Goal: Task Accomplishment & Management: Complete application form

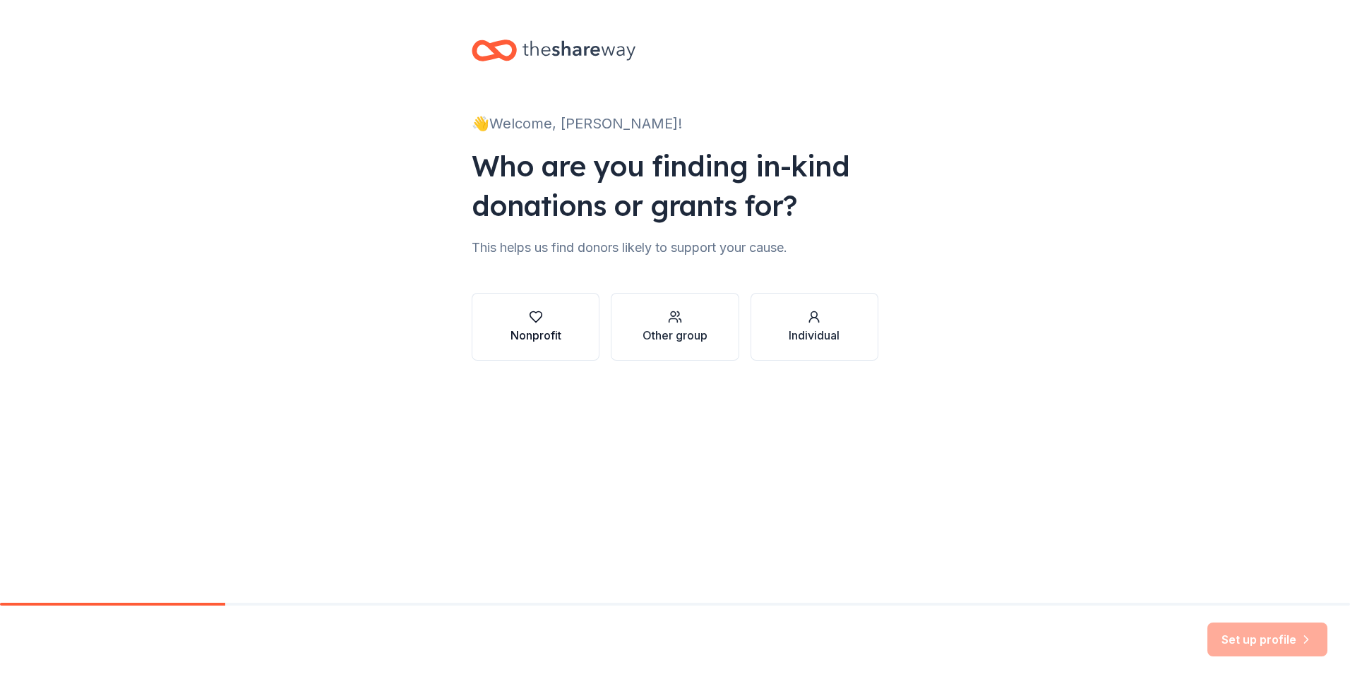
click at [531, 317] on icon "button" at bounding box center [536, 317] width 12 height 11
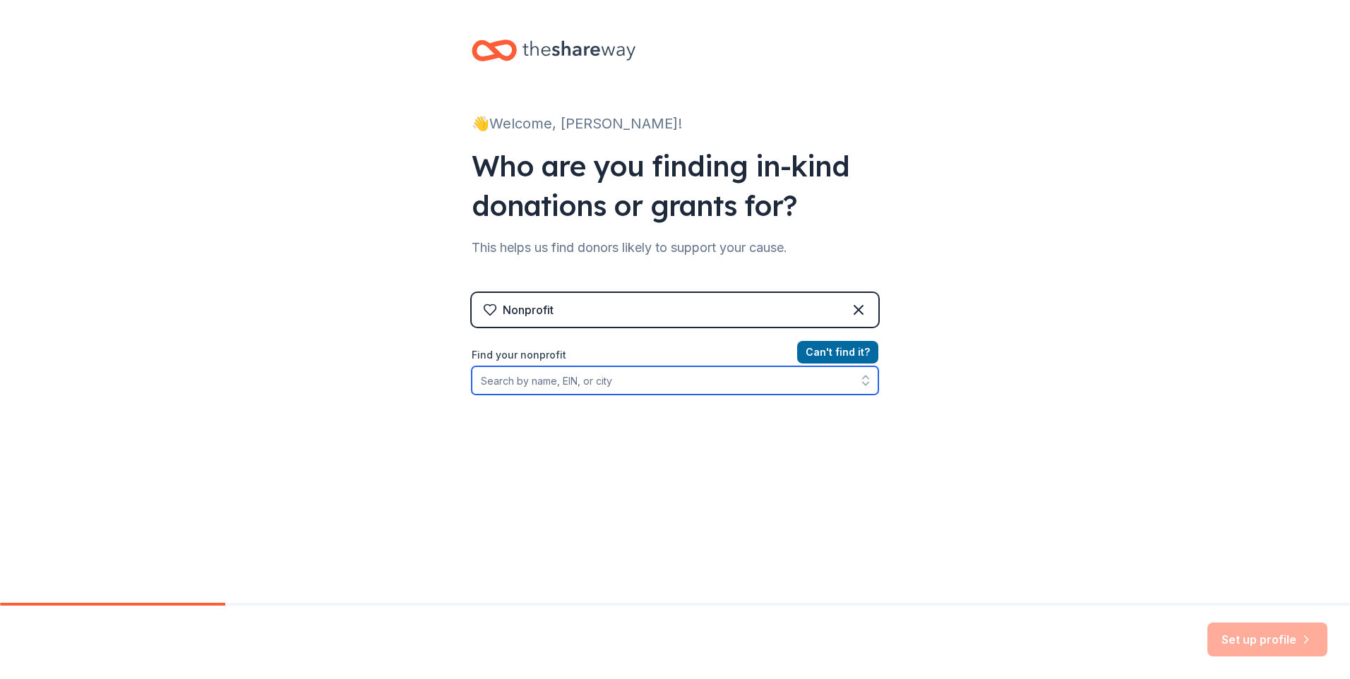
click at [501, 378] on input "Find your nonprofit" at bounding box center [675, 380] width 407 height 28
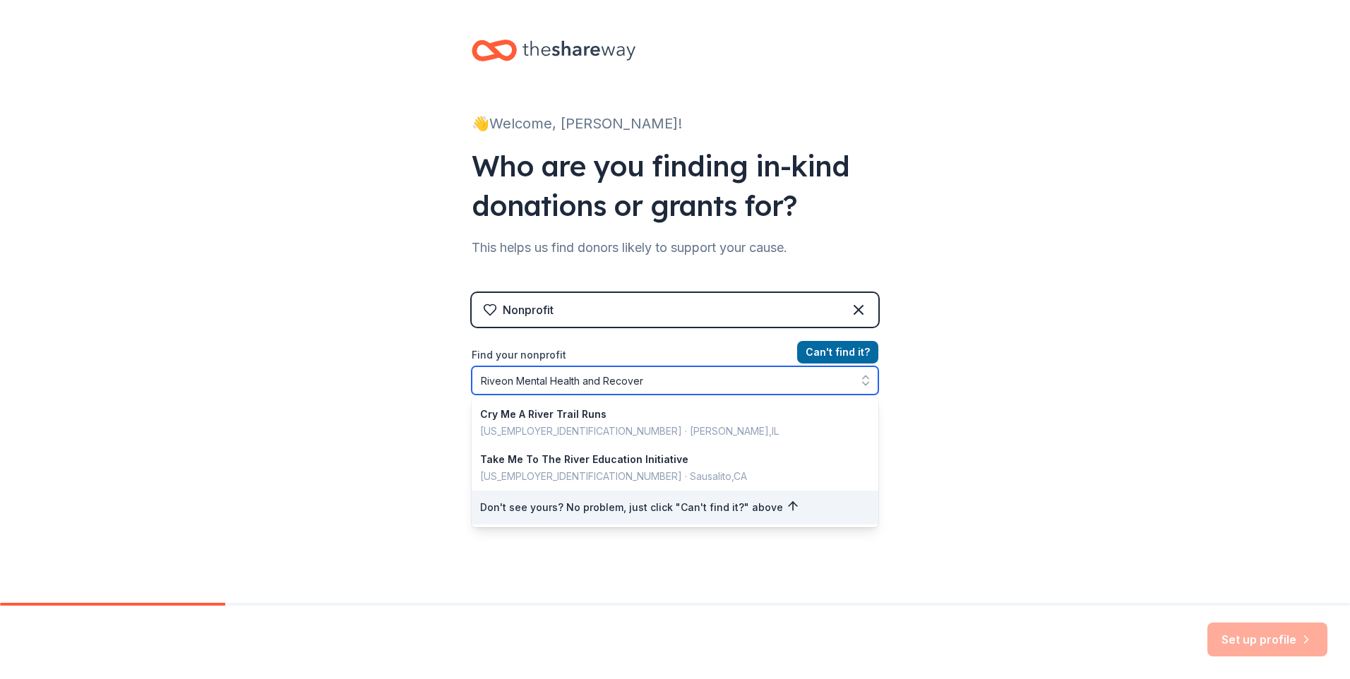
type input "Riveon Mental Health and Recovery"
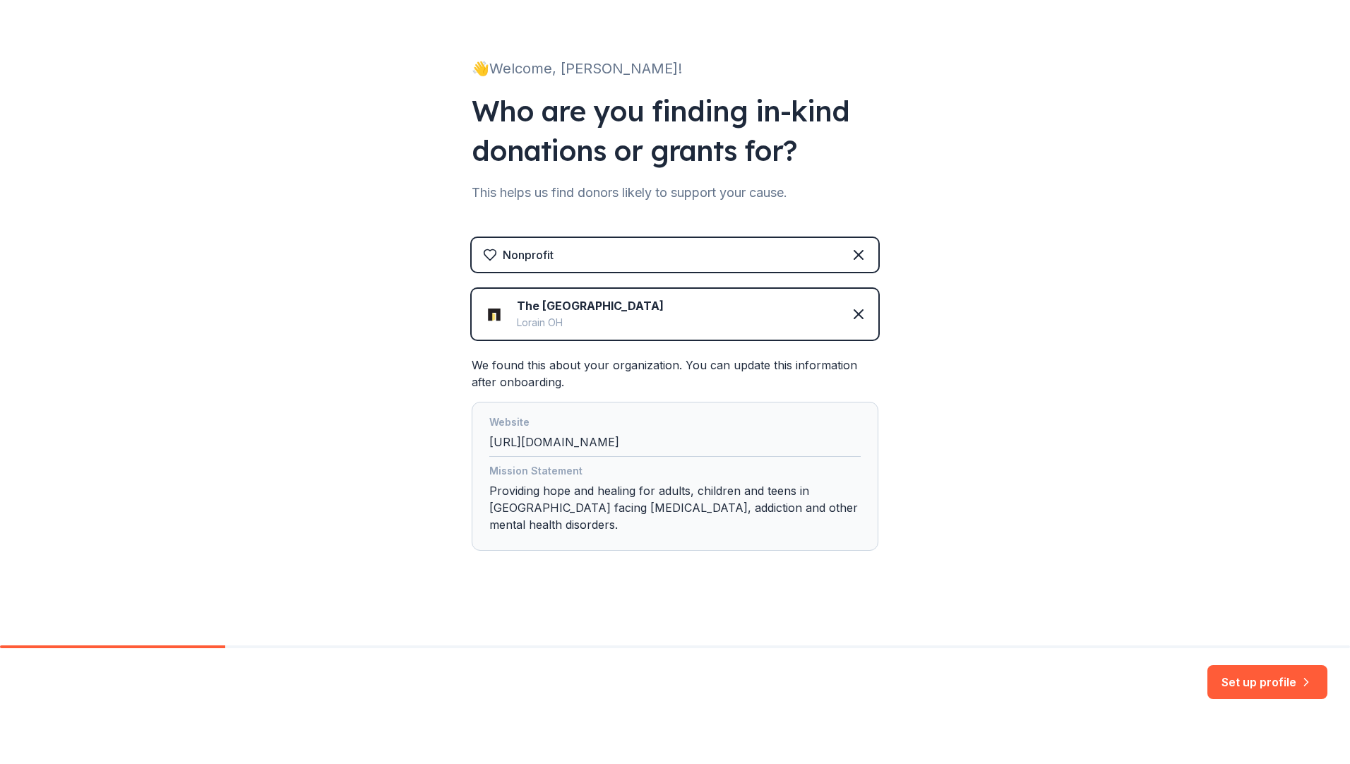
scroll to position [99, 0]
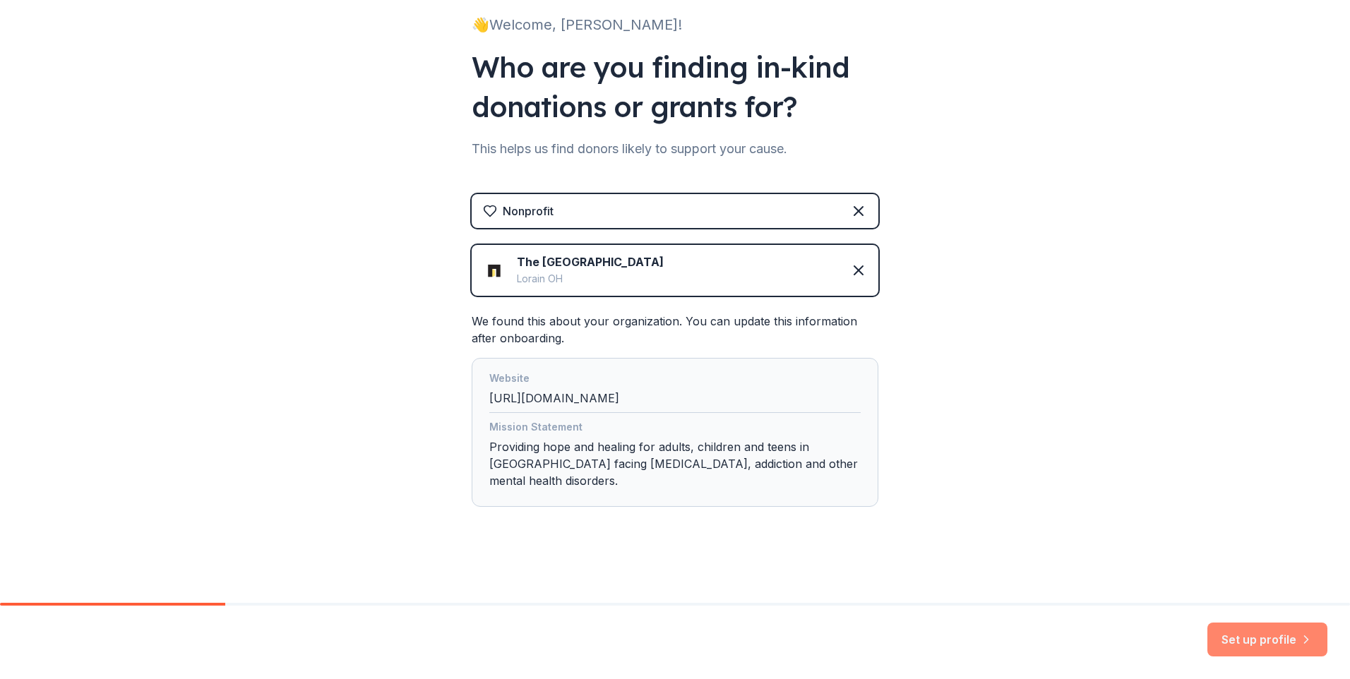
click at [1268, 635] on button "Set up profile" at bounding box center [1267, 640] width 120 height 34
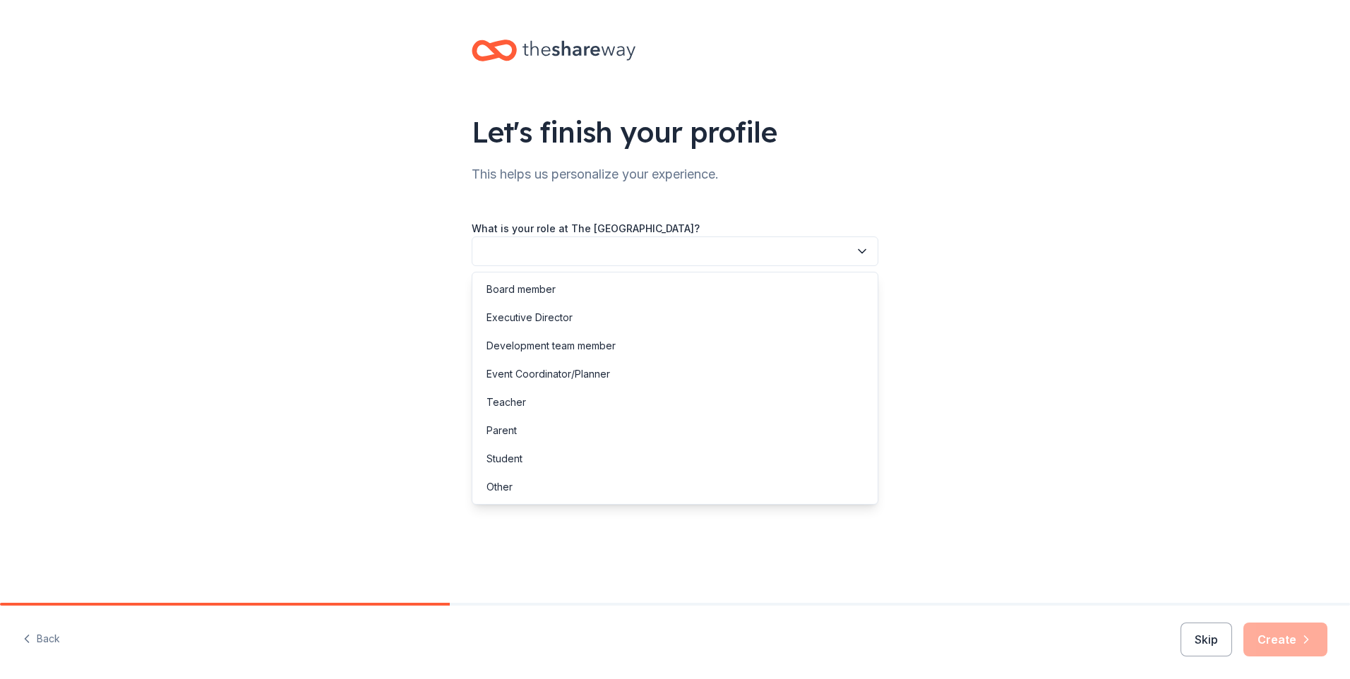
click at [491, 244] on button "button" at bounding box center [675, 252] width 407 height 30
click at [503, 483] on div "Other" at bounding box center [499, 487] width 26 height 17
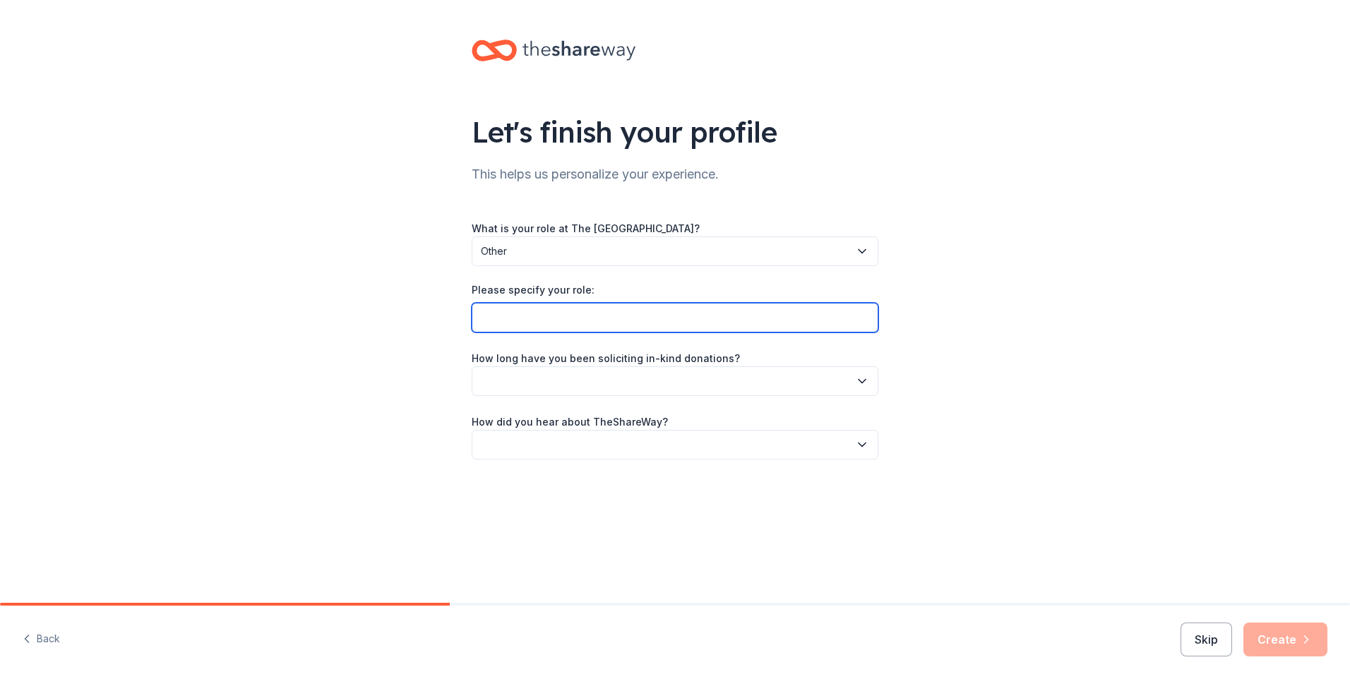
click at [537, 311] on input "Please specify your role:" at bounding box center [675, 318] width 407 height 30
type input "Clinical staff and Dinner Committee"
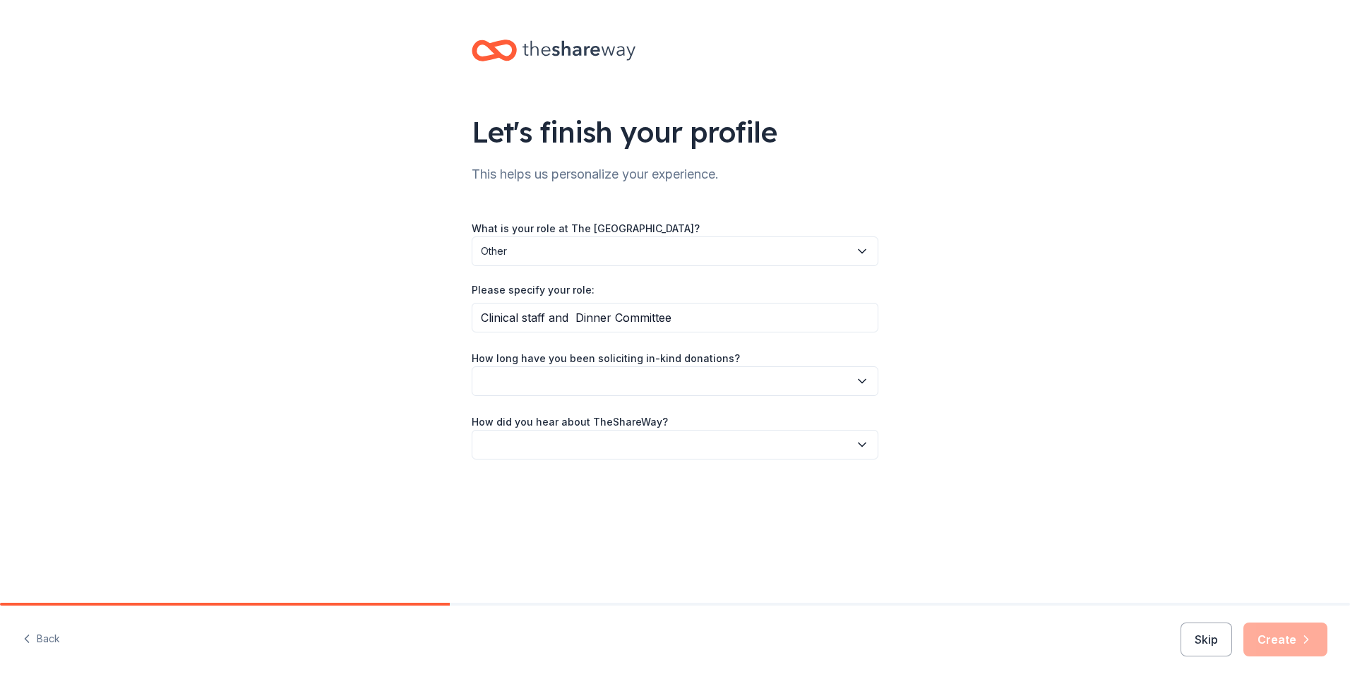
click at [865, 378] on icon "button" at bounding box center [862, 381] width 14 height 14
click at [571, 414] on div "This is my first time!" at bounding box center [531, 419] width 90 height 17
click at [860, 446] on icon "button" at bounding box center [862, 445] width 14 height 14
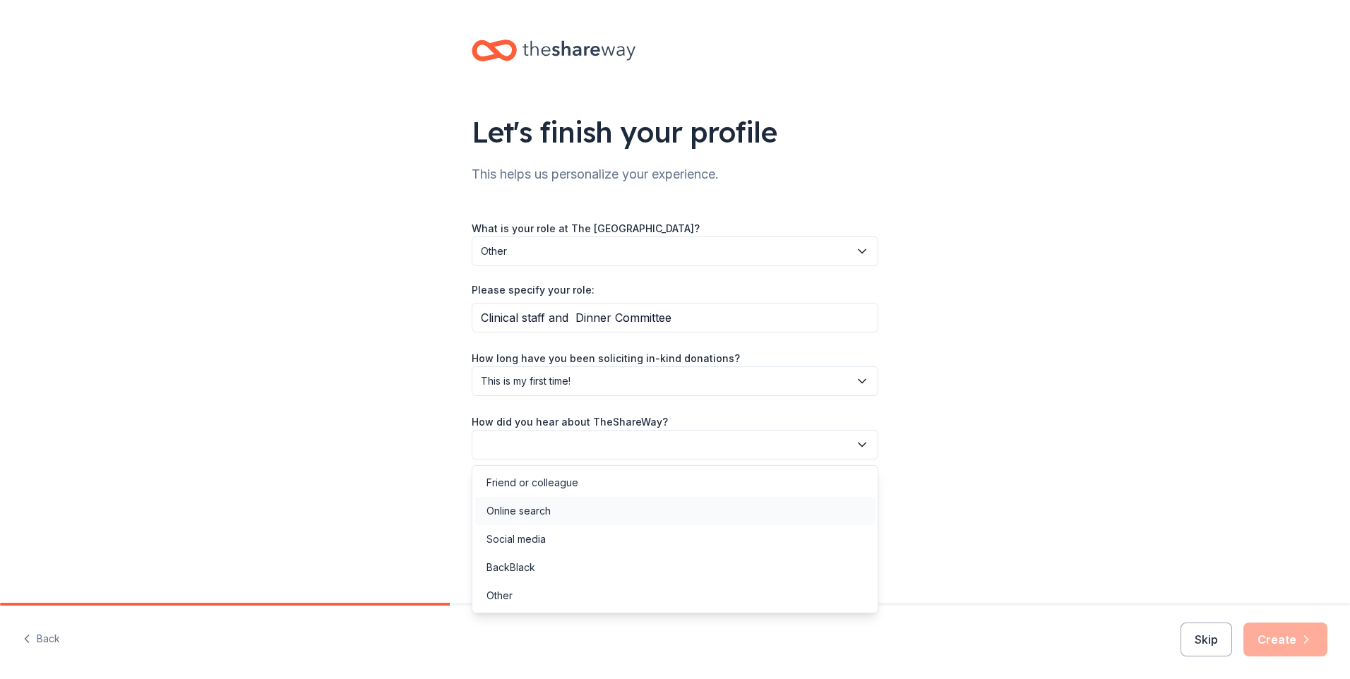
click at [545, 512] on div "Online search" at bounding box center [518, 511] width 64 height 17
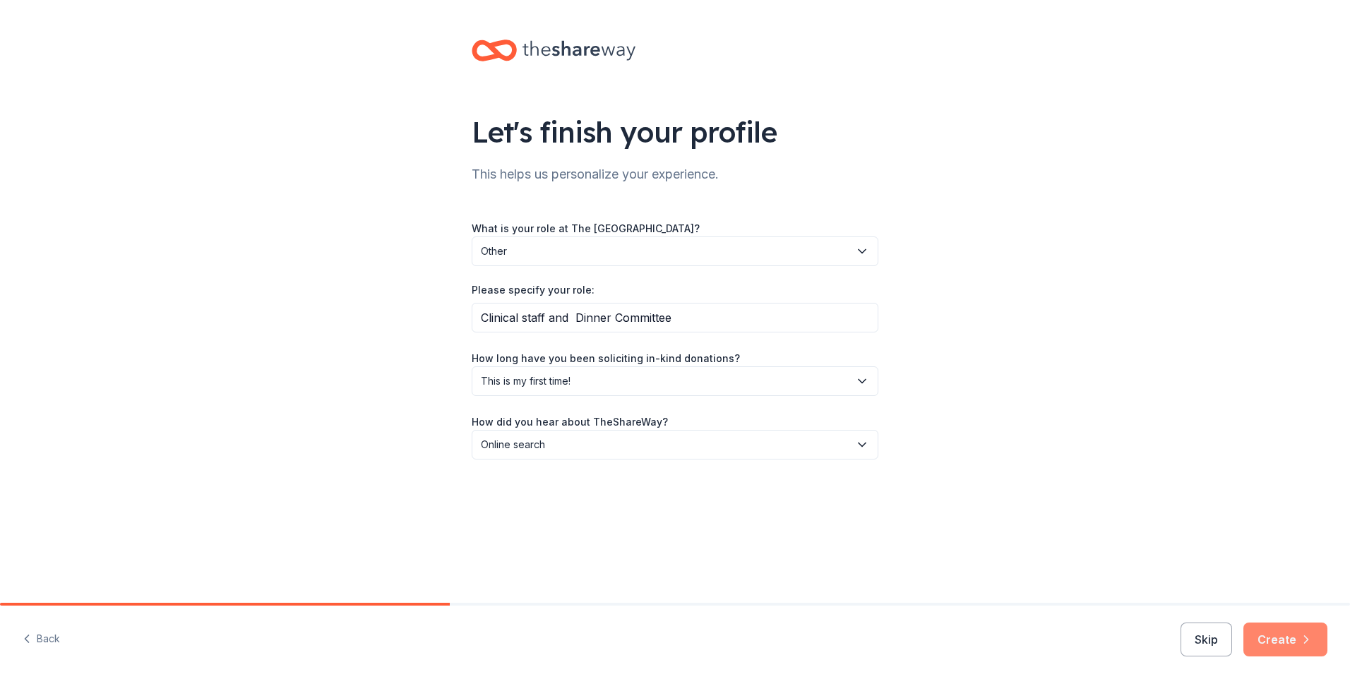
click at [1293, 639] on button "Create" at bounding box center [1285, 640] width 84 height 34
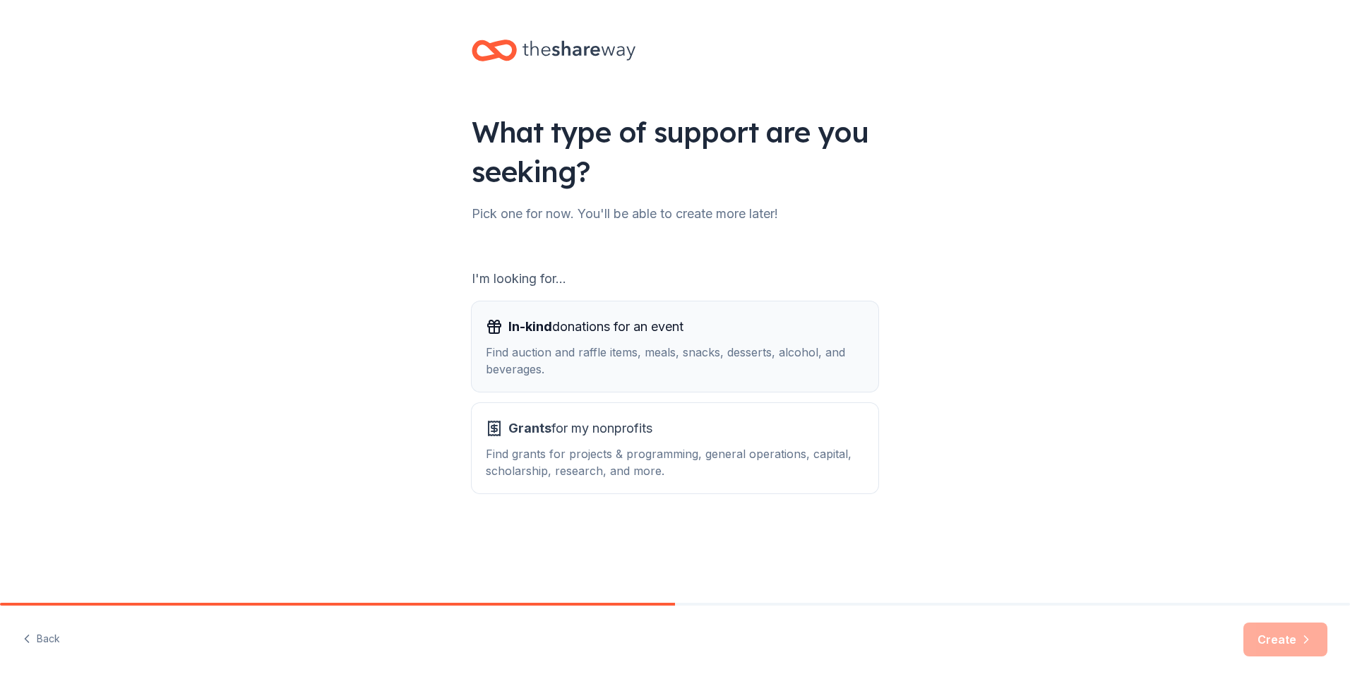
click at [650, 333] on span "In-kind donations for an event" at bounding box center [595, 327] width 175 height 23
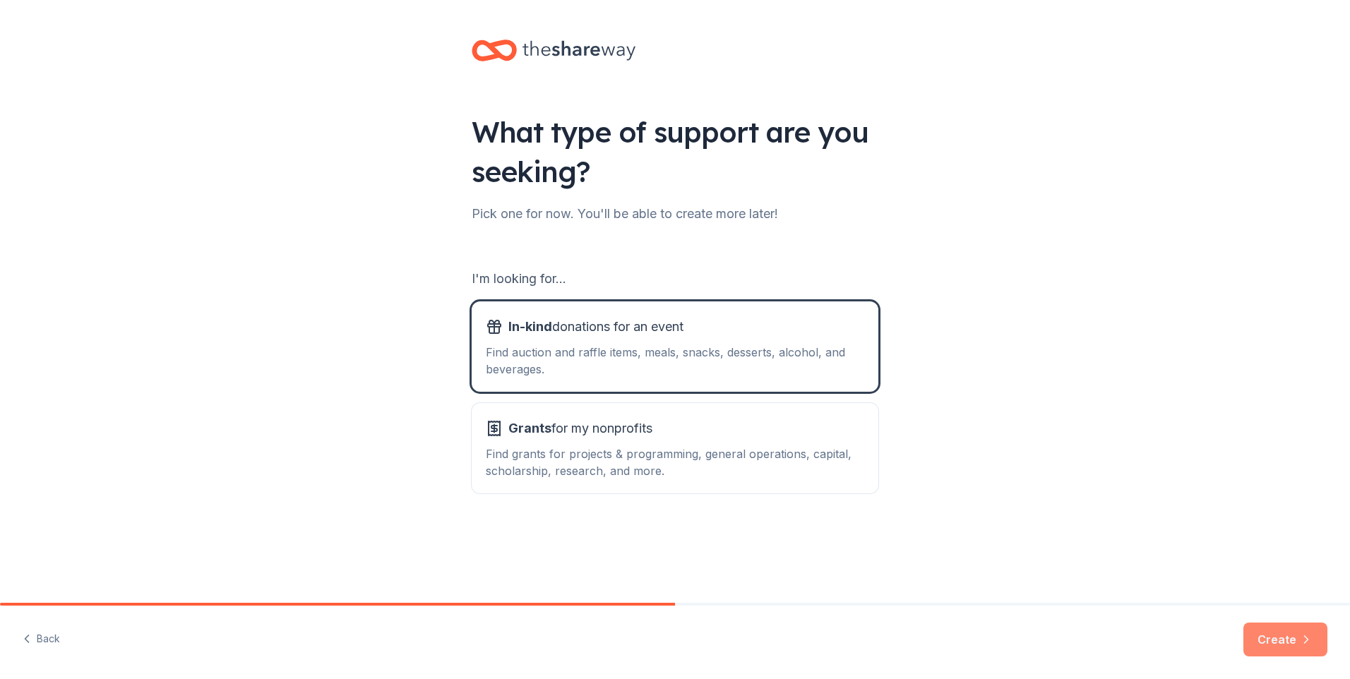
click at [1291, 645] on button "Create" at bounding box center [1285, 640] width 84 height 34
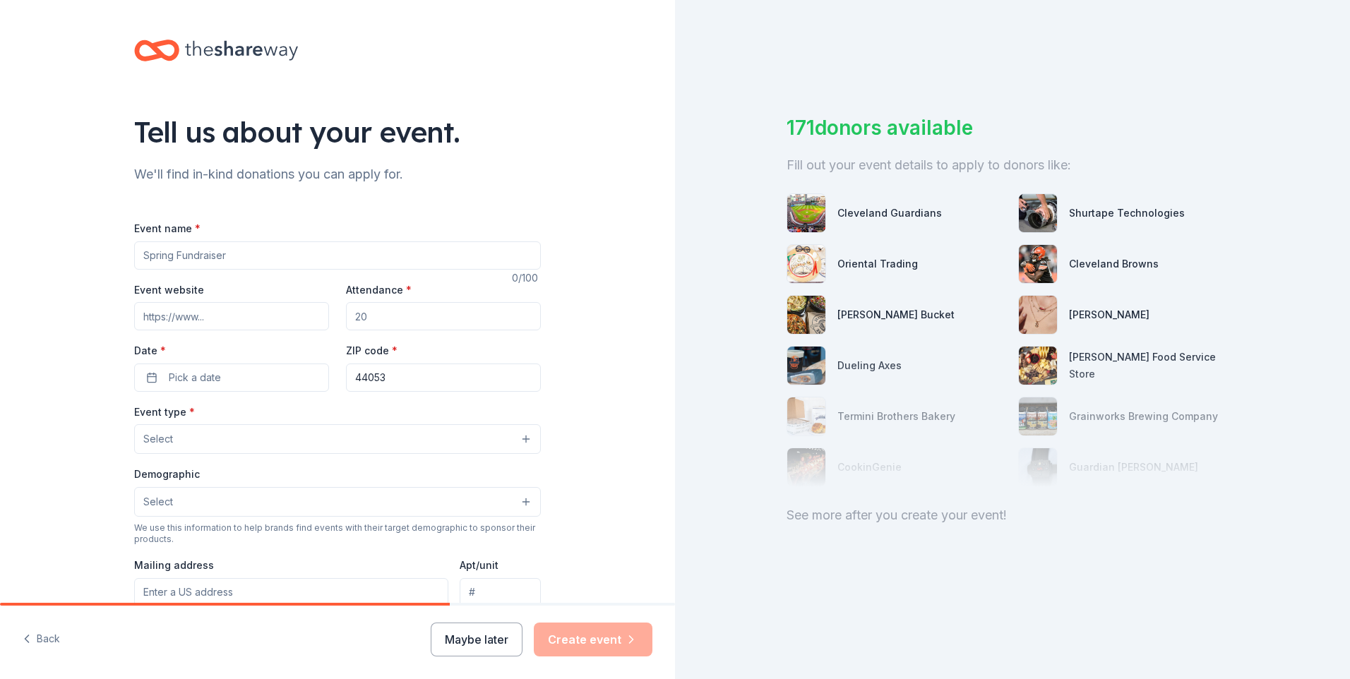
click at [223, 253] on input "Event name *" at bounding box center [337, 255] width 407 height 28
type input "Pearls of Wisdom"
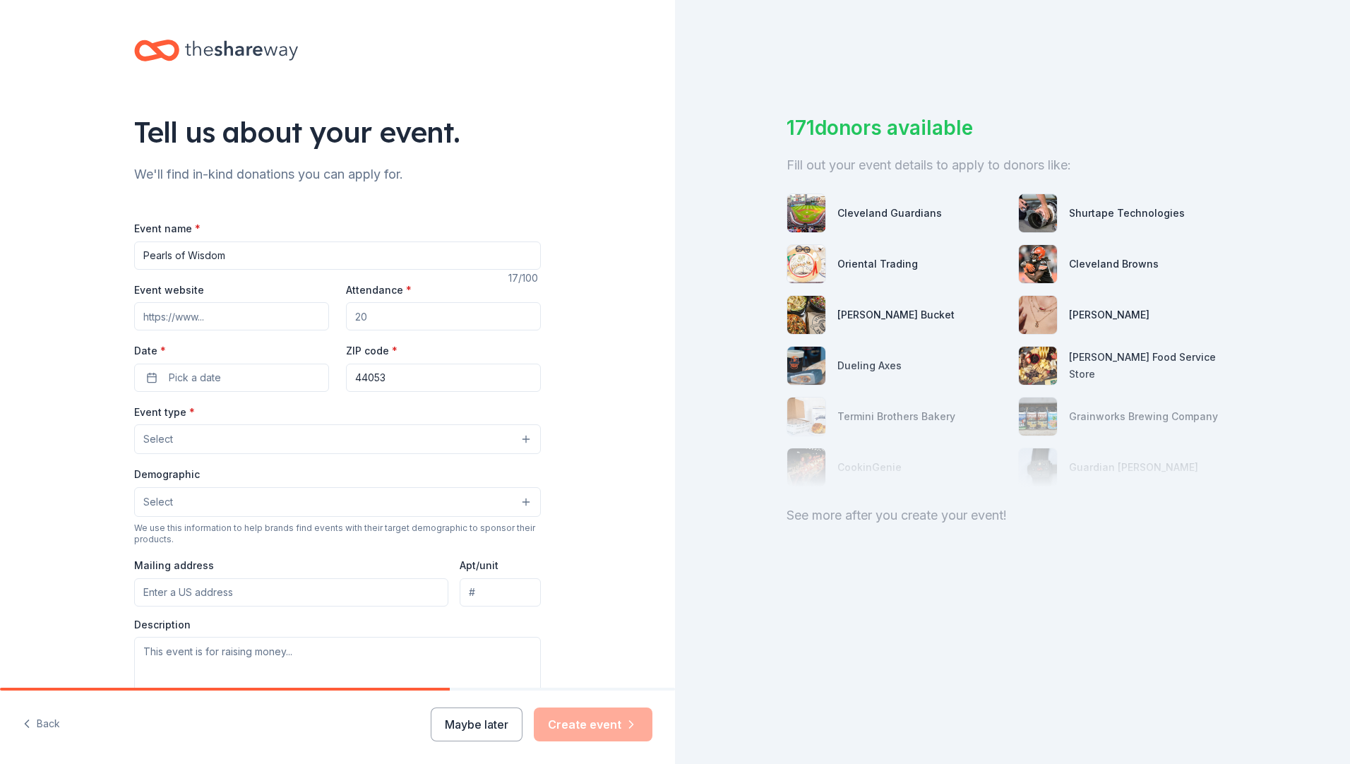
click at [208, 320] on input "Event website" at bounding box center [231, 316] width 195 height 28
drag, startPoint x: 201, startPoint y: 318, endPoint x: 218, endPoint y: 317, distance: 17.0
click at [203, 318] on input "Event website" at bounding box center [231, 316] width 195 height 28
type input "h"
type input "www.riveonhealth.org"
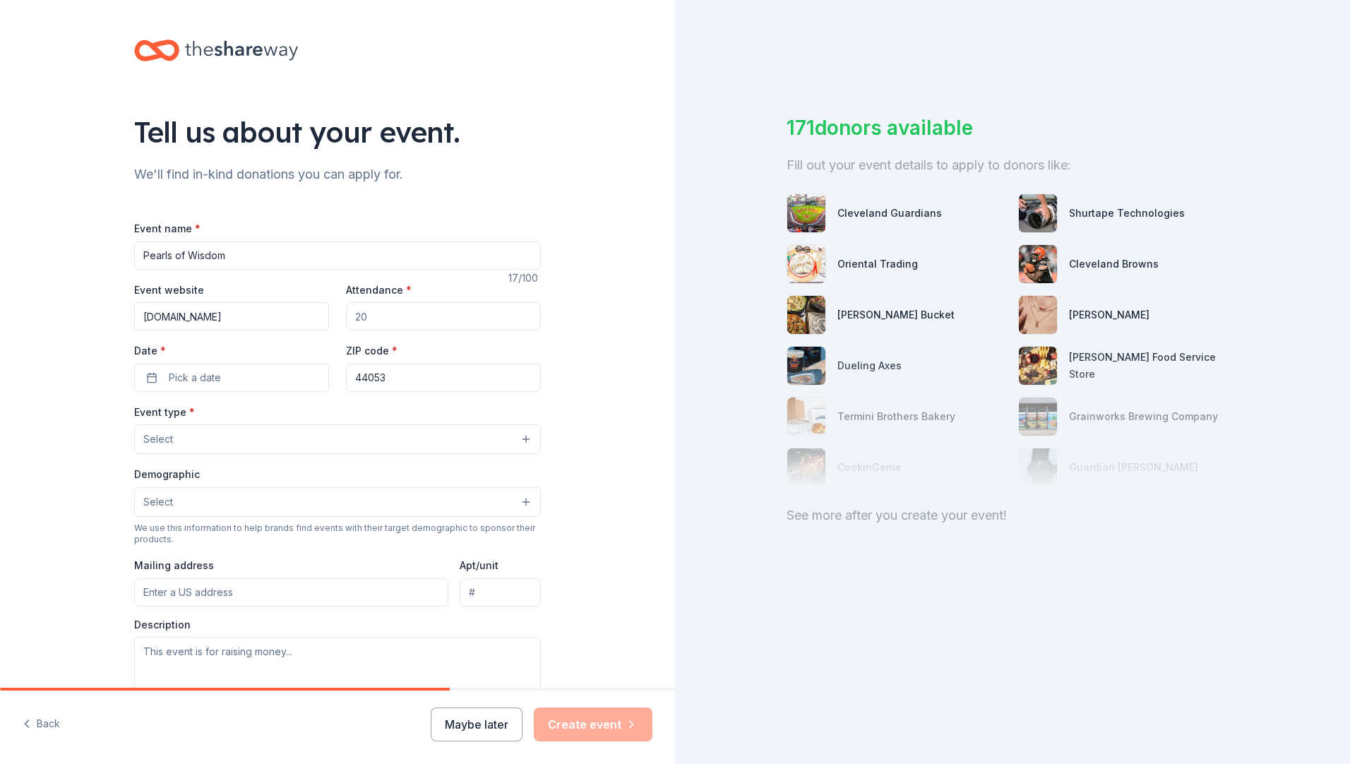
drag, startPoint x: 377, startPoint y: 321, endPoint x: 335, endPoint y: 316, distance: 41.9
click at [335, 316] on div "Event website www.riveonhealth.org Attendance * Date * Pick a date ZIP code * 4…" at bounding box center [337, 336] width 407 height 111
type input "400"
click at [146, 381] on button "Pick a date" at bounding box center [231, 378] width 195 height 28
click at [306, 413] on button "Go to next month" at bounding box center [303, 415] width 20 height 20
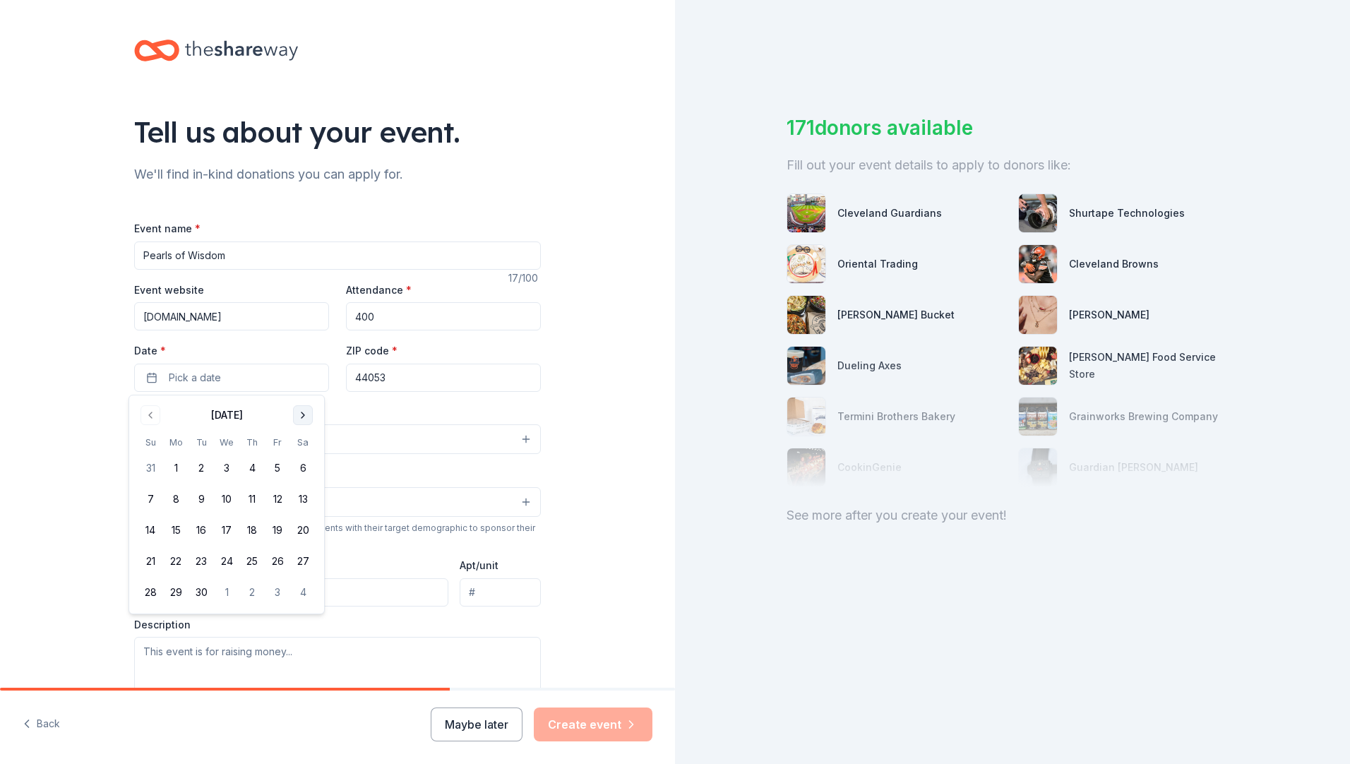
click at [306, 413] on button "Go to next month" at bounding box center [303, 415] width 20 height 20
click at [256, 561] on button "23" at bounding box center [251, 561] width 25 height 25
click at [356, 411] on div "Event type * Select" at bounding box center [337, 429] width 407 height 52
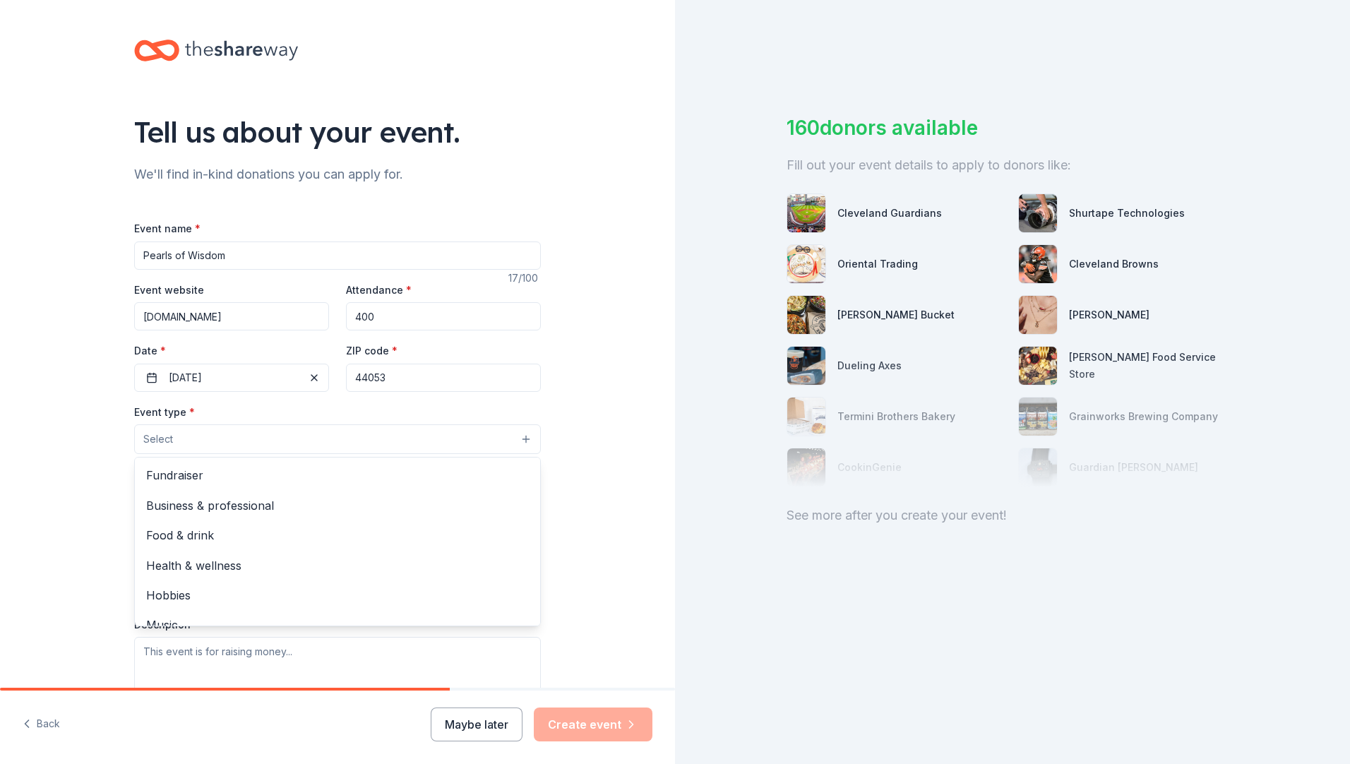
click at [225, 445] on button "Select" at bounding box center [337, 439] width 407 height 30
click at [197, 480] on span "Fundraiser" at bounding box center [337, 475] width 383 height 18
click at [589, 422] on div "Tell us about your event. We'll find in-kind donations you can apply for. Event…" at bounding box center [337, 470] width 675 height 941
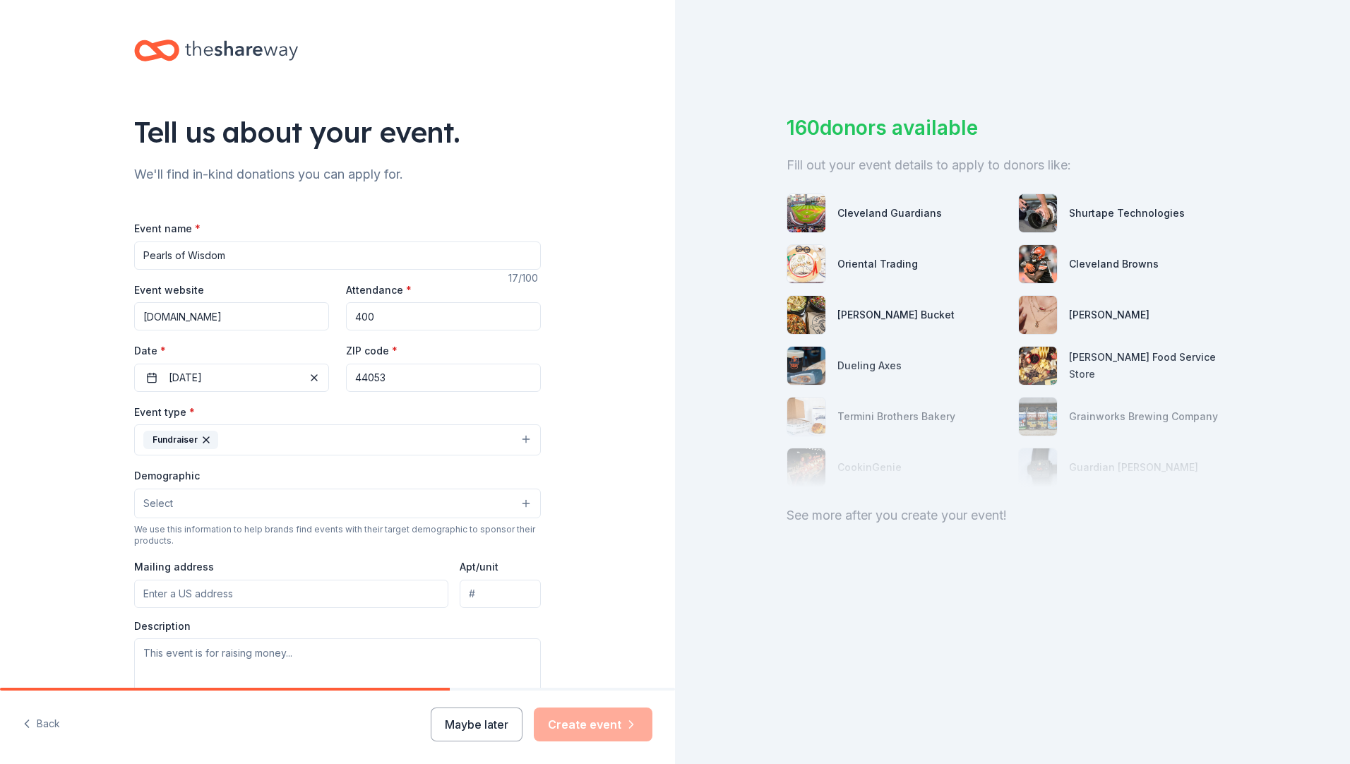
click at [233, 494] on button "Select" at bounding box center [337, 504] width 407 height 30
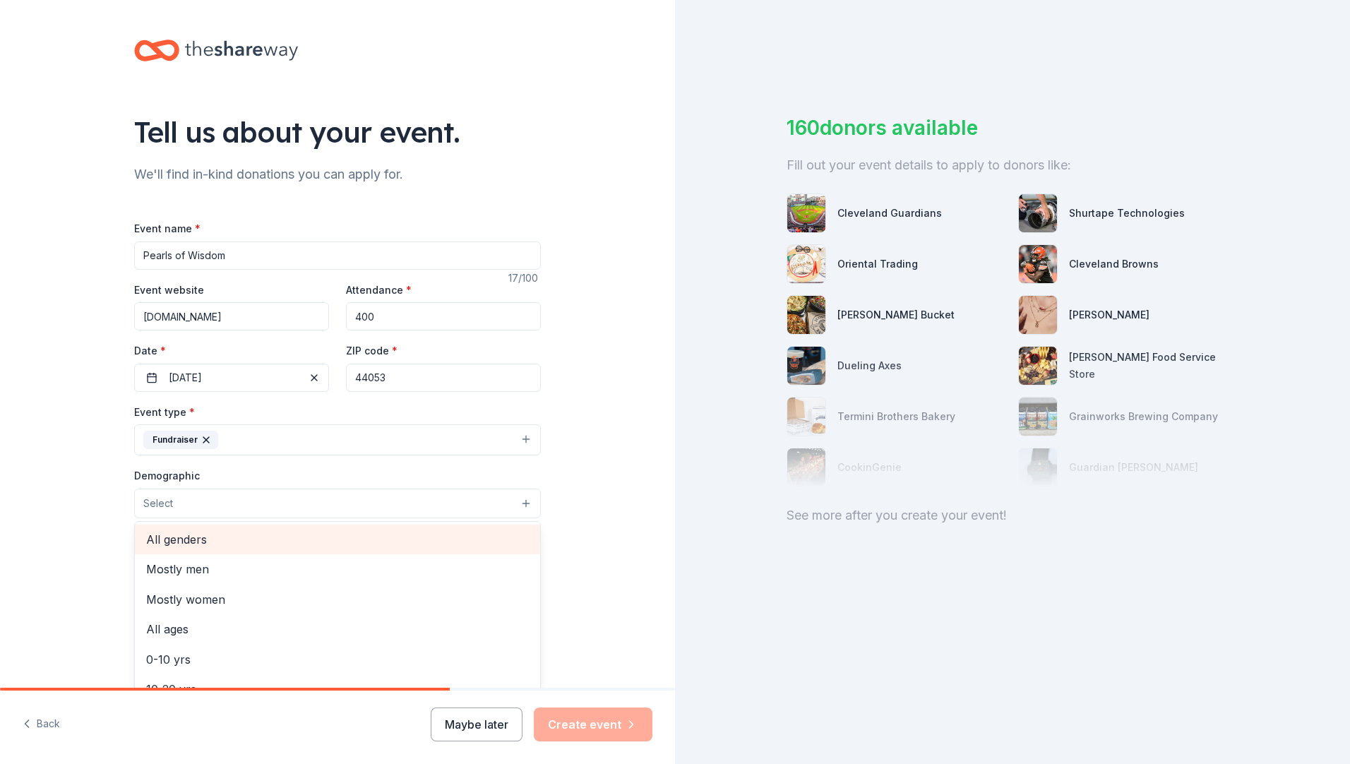
click at [188, 544] on span "All genders" at bounding box center [337, 539] width 383 height 18
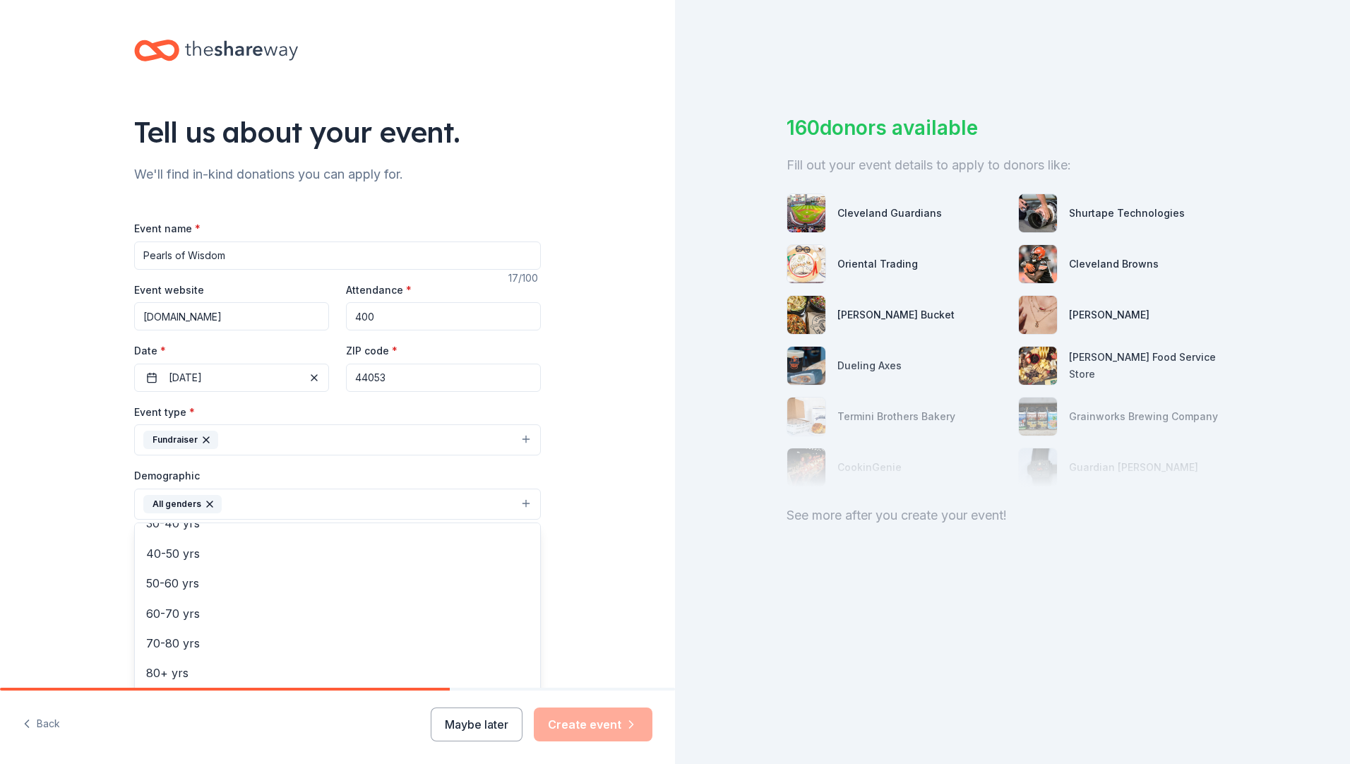
click at [587, 554] on div "Tell us about your event. We'll find in-kind donations you can apply for. Event…" at bounding box center [337, 471] width 675 height 943
click at [241, 588] on input "Mailing address" at bounding box center [291, 595] width 314 height 28
type input "2115 West Park Drive, Lorain, OH, 44053"
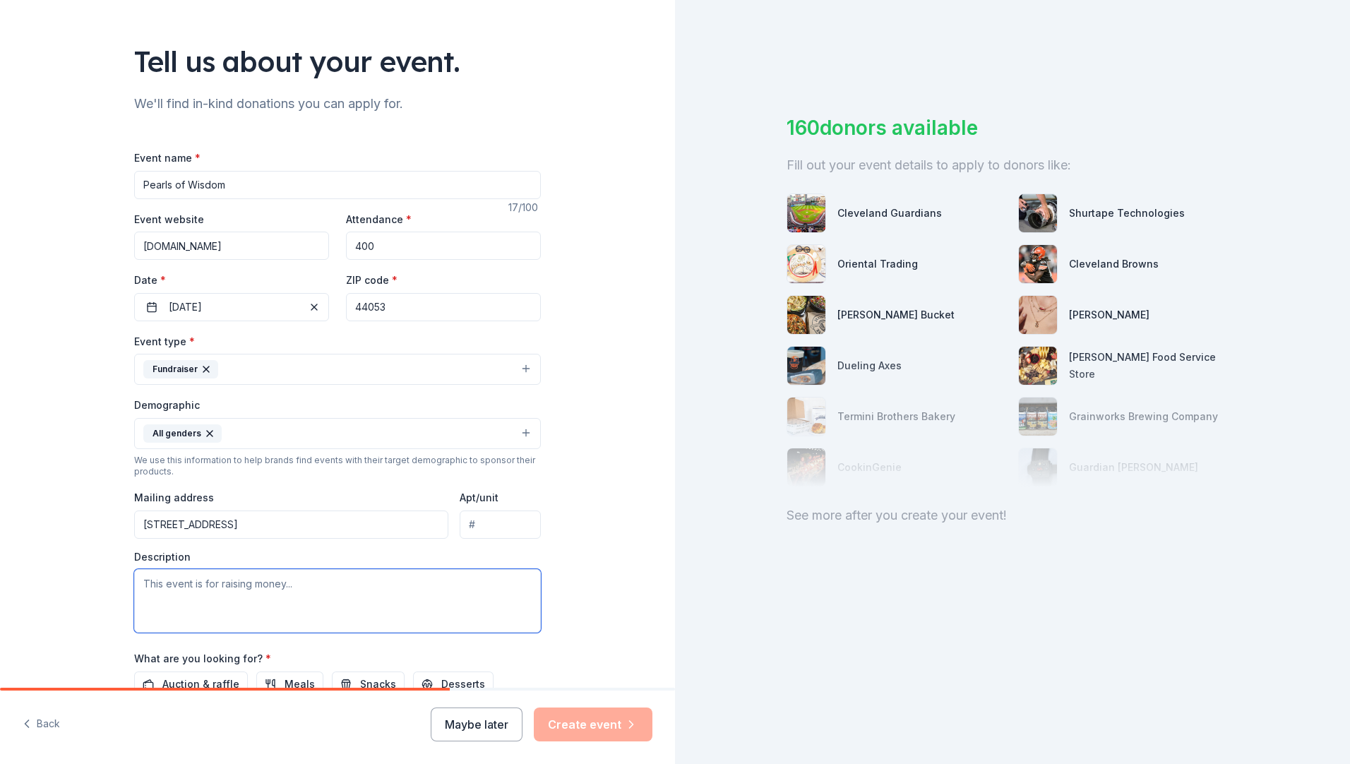
click at [312, 594] on textarea at bounding box center [337, 601] width 407 height 64
click at [134, 578] on textarea at bounding box center [337, 601] width 407 height 64
paste textarea "Riveon Mental Health and Recovery, our new name following the merger of The Nor…"
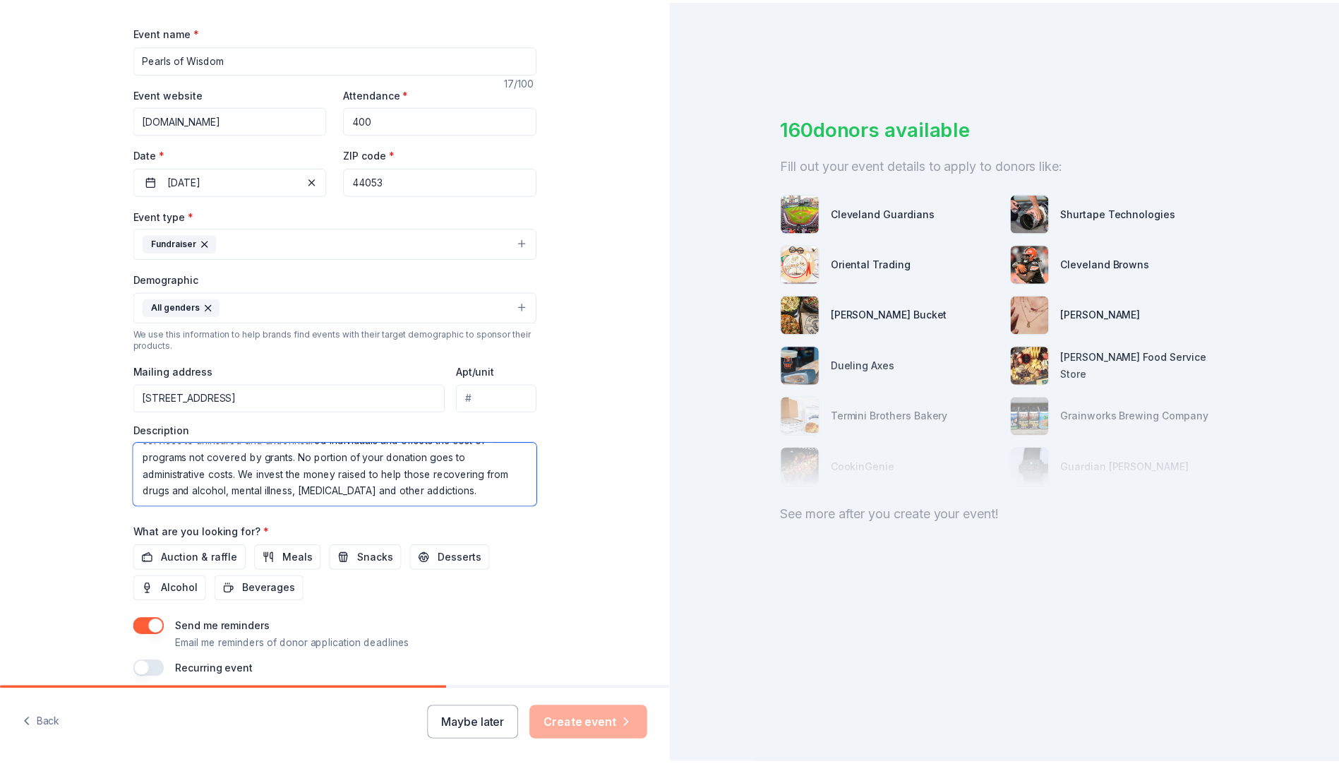
scroll to position [212, 0]
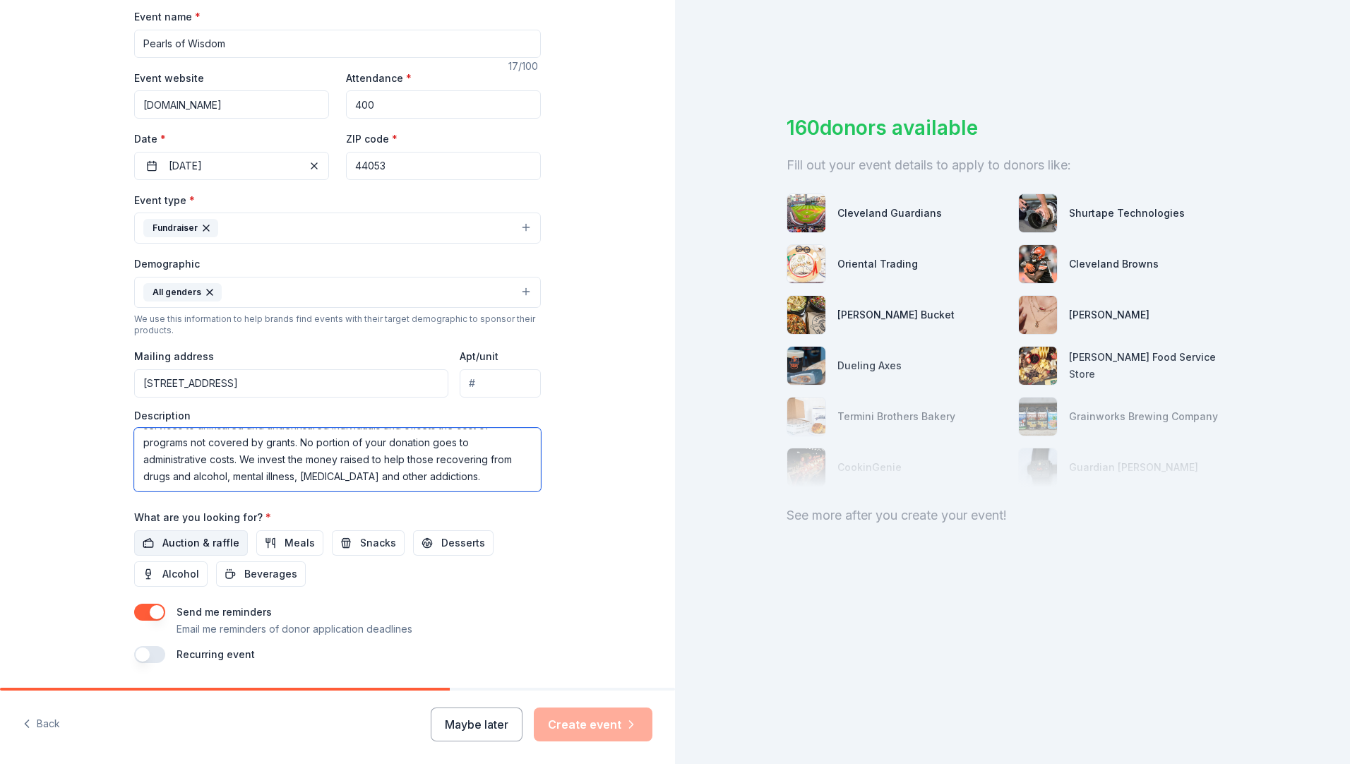
type textarea "Riveon Mental Health and Recovery, our new name following the merger of The Nor…"
click at [189, 542] on span "Auction & raffle" at bounding box center [200, 542] width 77 height 17
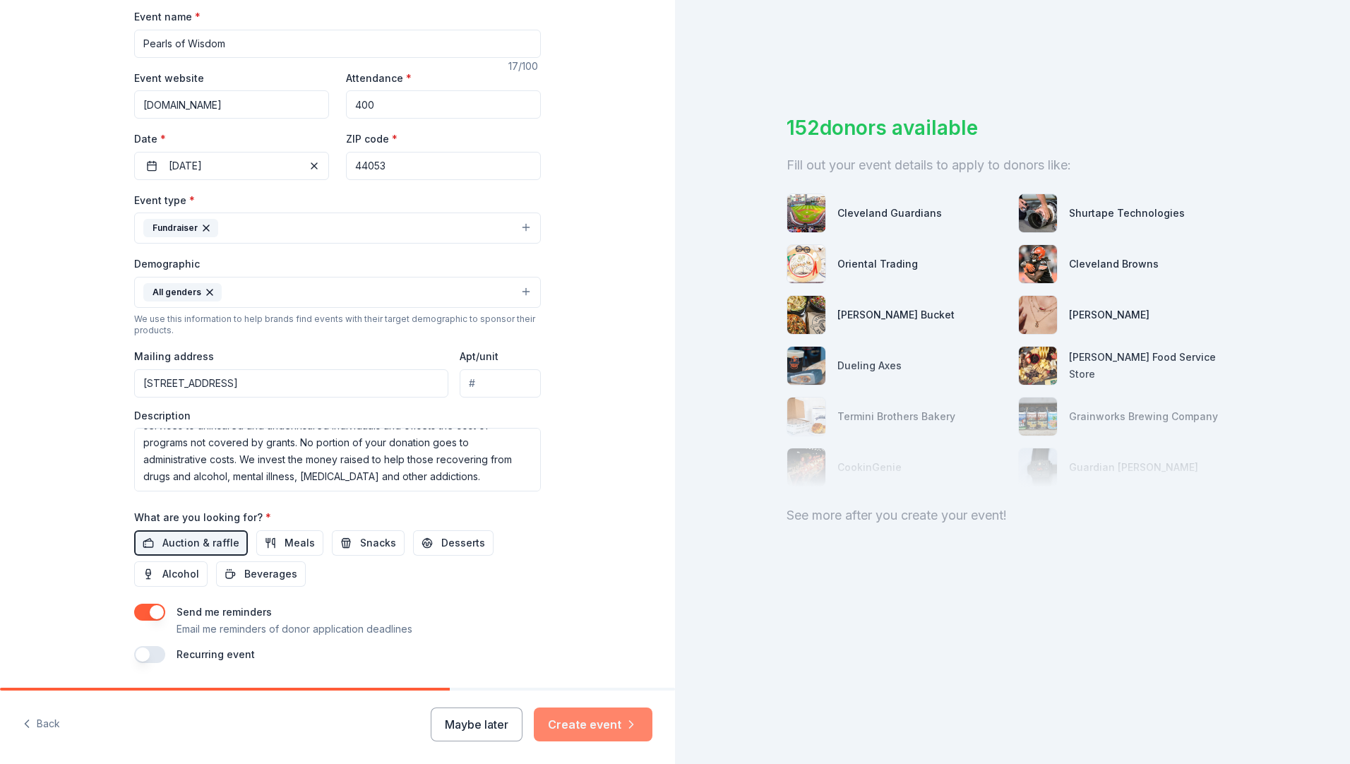
click at [595, 679] on button "Create event" at bounding box center [593, 724] width 119 height 34
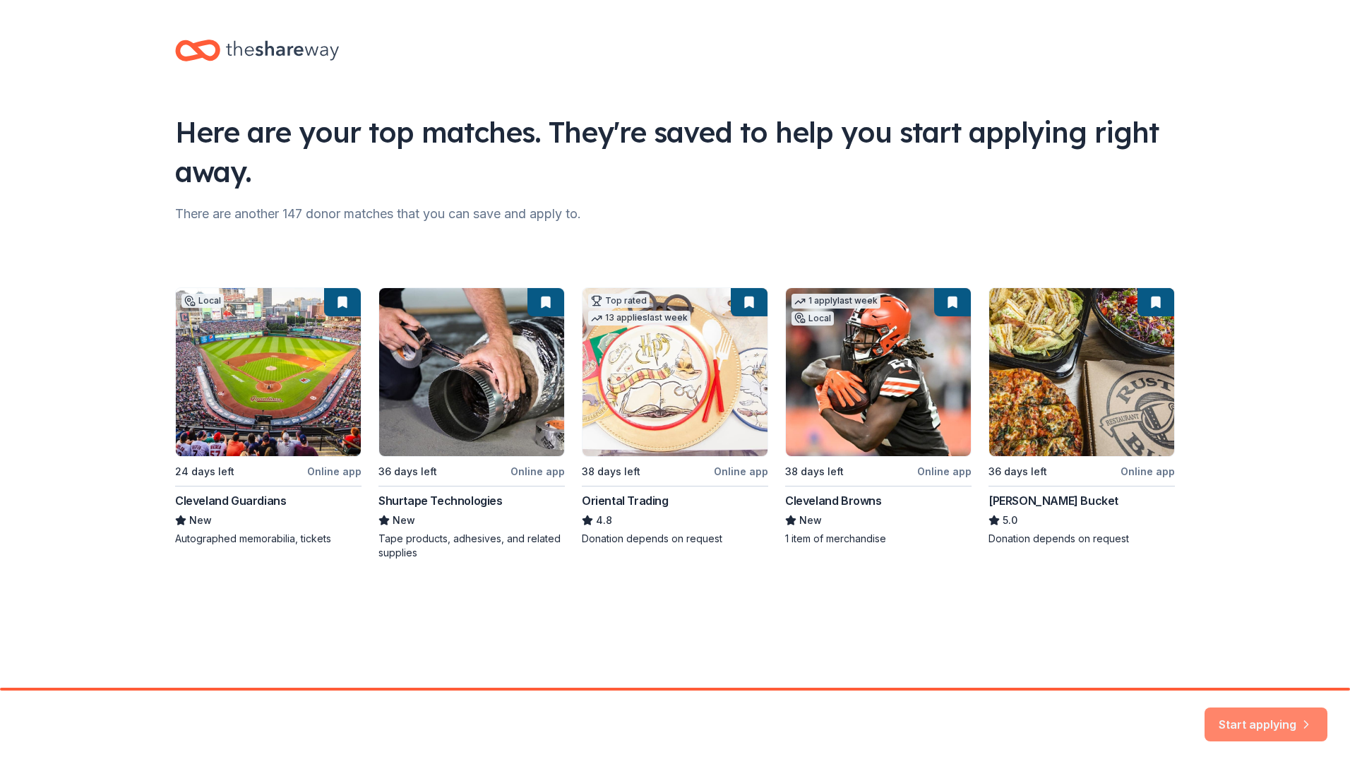
click at [1260, 679] on button "Start applying" at bounding box center [1265, 716] width 123 height 34
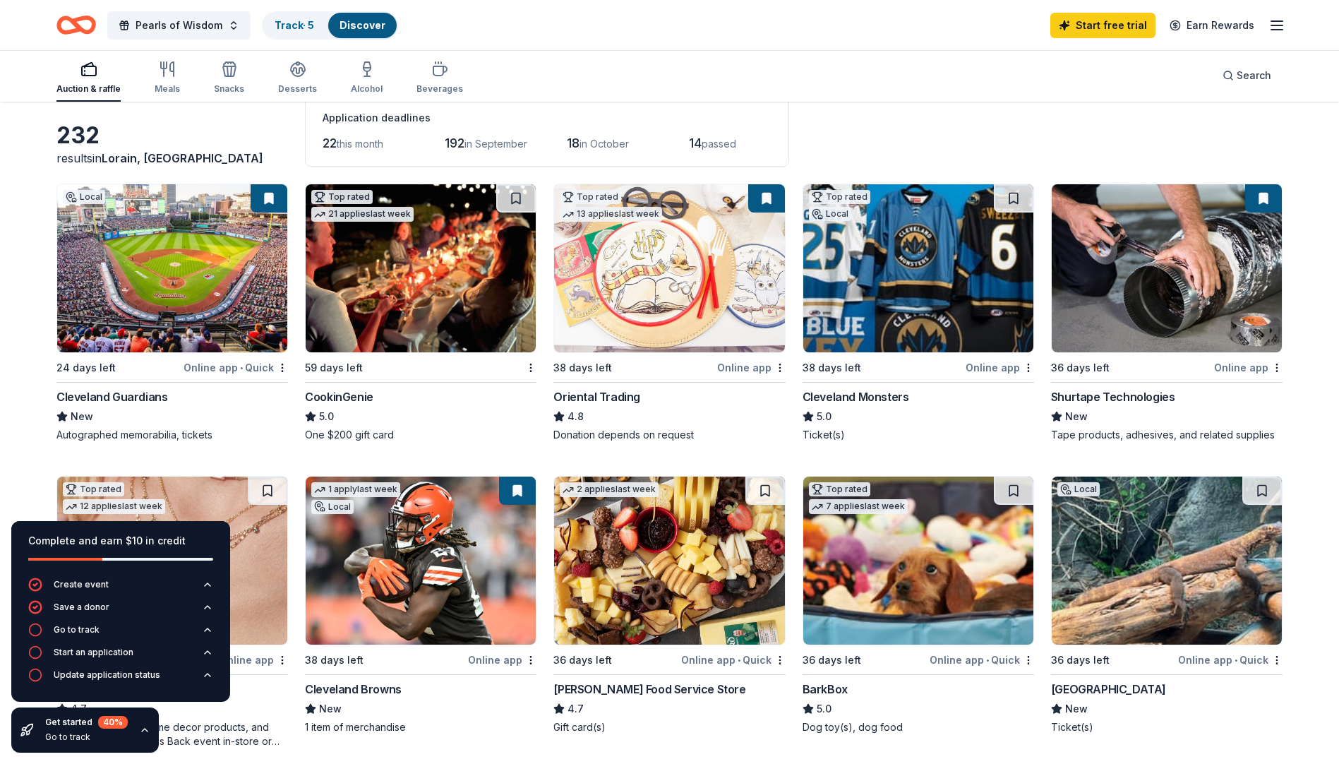
scroll to position [71, 0]
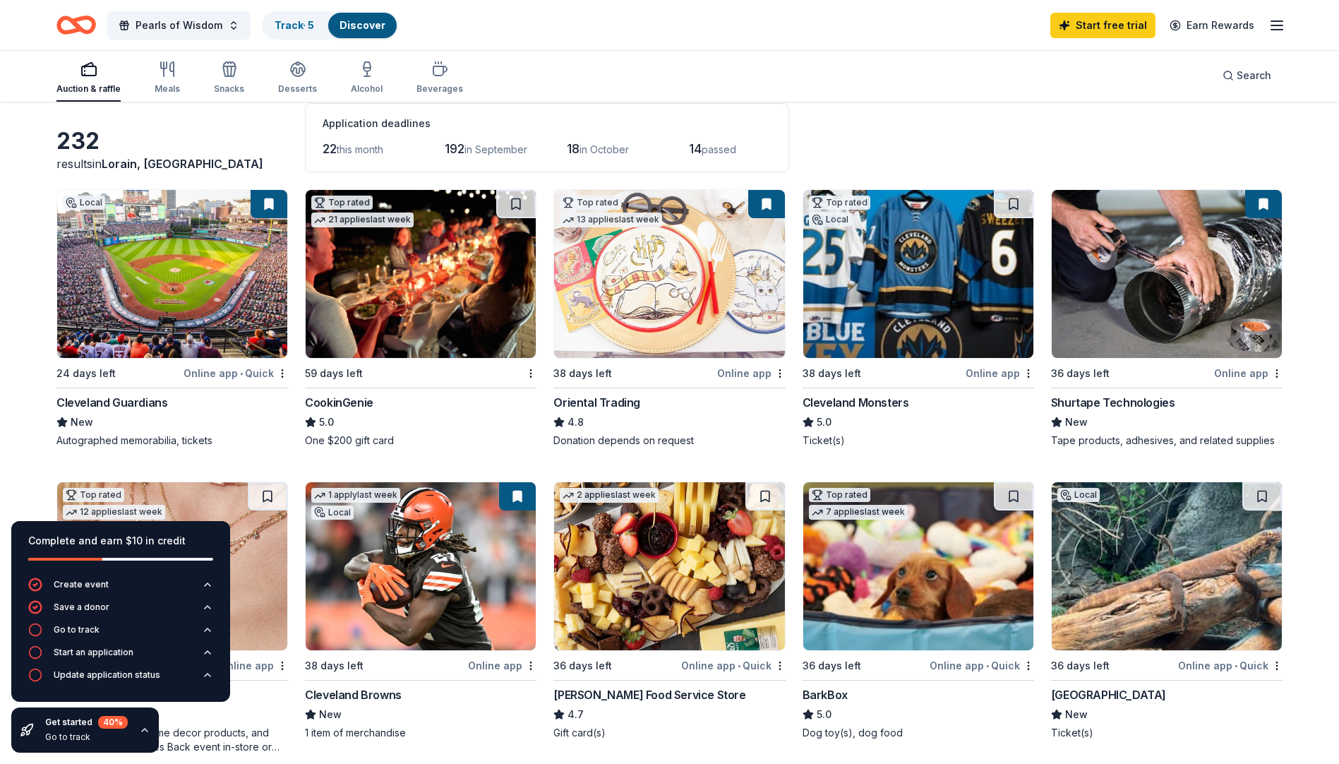
click at [347, 394] on div "CookinGenie" at bounding box center [339, 402] width 68 height 17
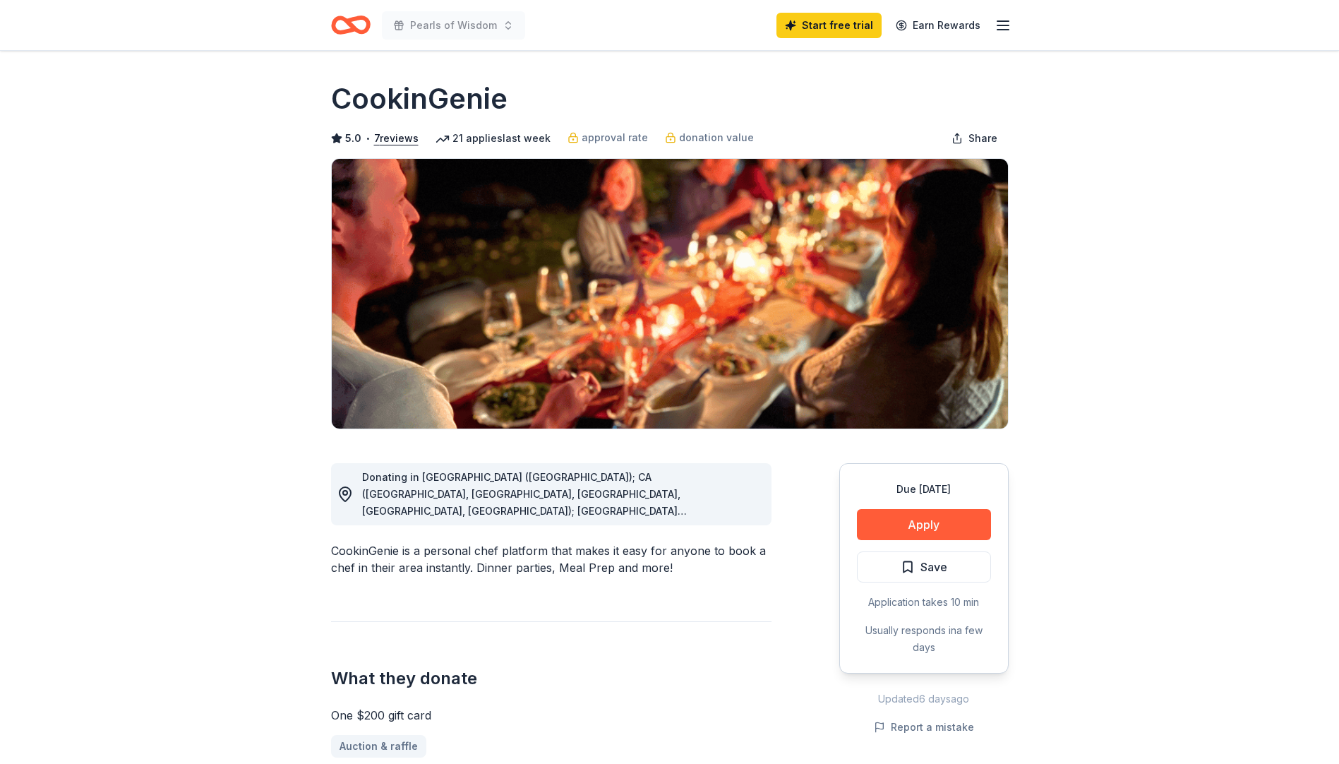
click at [518, 494] on span "Donating in [GEOGRAPHIC_DATA] ([GEOGRAPHIC_DATA]); CA ([GEOGRAPHIC_DATA], [GEOG…" at bounding box center [549, 646] width 374 height 351
click at [518, 495] on span "Donating in [GEOGRAPHIC_DATA] ([GEOGRAPHIC_DATA]); CA ([GEOGRAPHIC_DATA], [GEOG…" at bounding box center [549, 646] width 374 height 351
click at [491, 144] on div "21 applies last week" at bounding box center [493, 138] width 115 height 17
click at [988, 136] on span "Share" at bounding box center [983, 138] width 29 height 17
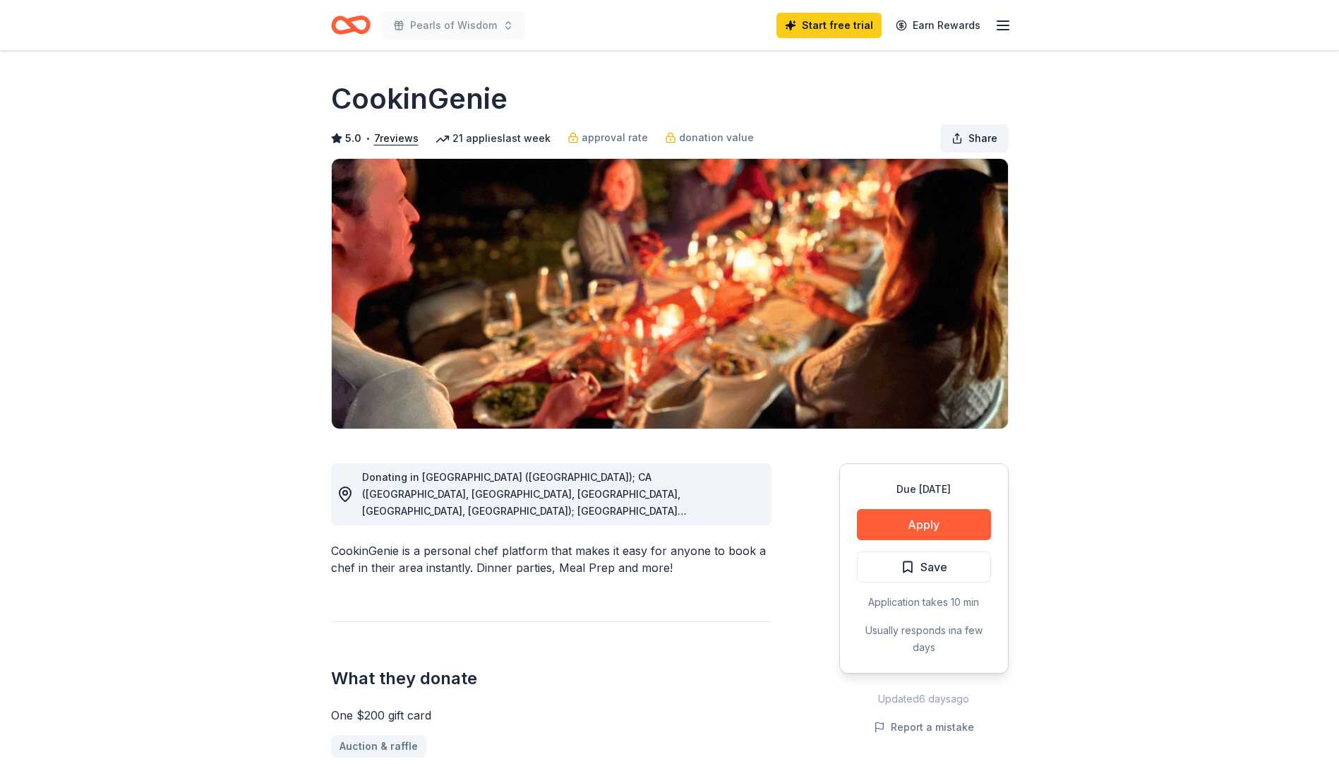
click at [988, 136] on span "Share" at bounding box center [983, 138] width 29 height 17
click at [956, 85] on div "CookinGenie" at bounding box center [670, 99] width 678 height 40
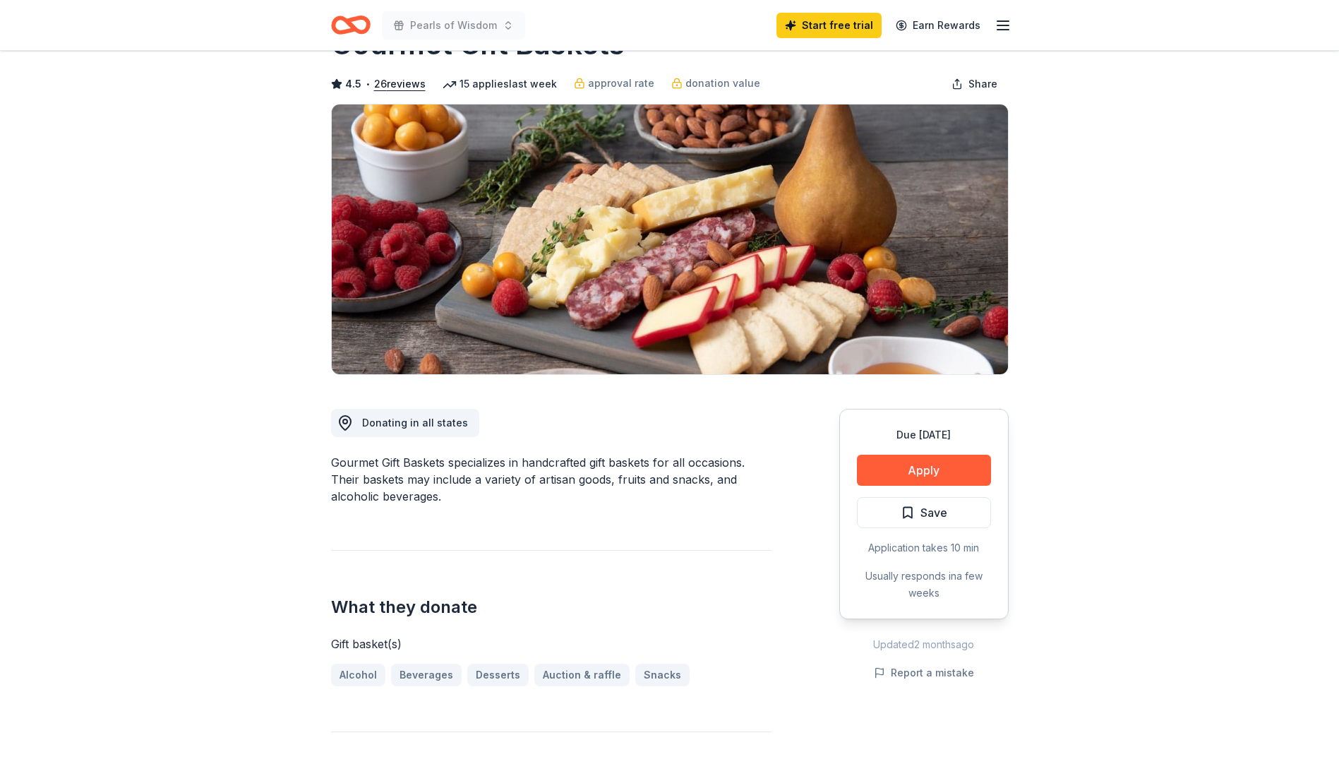
scroll to position [141, 0]
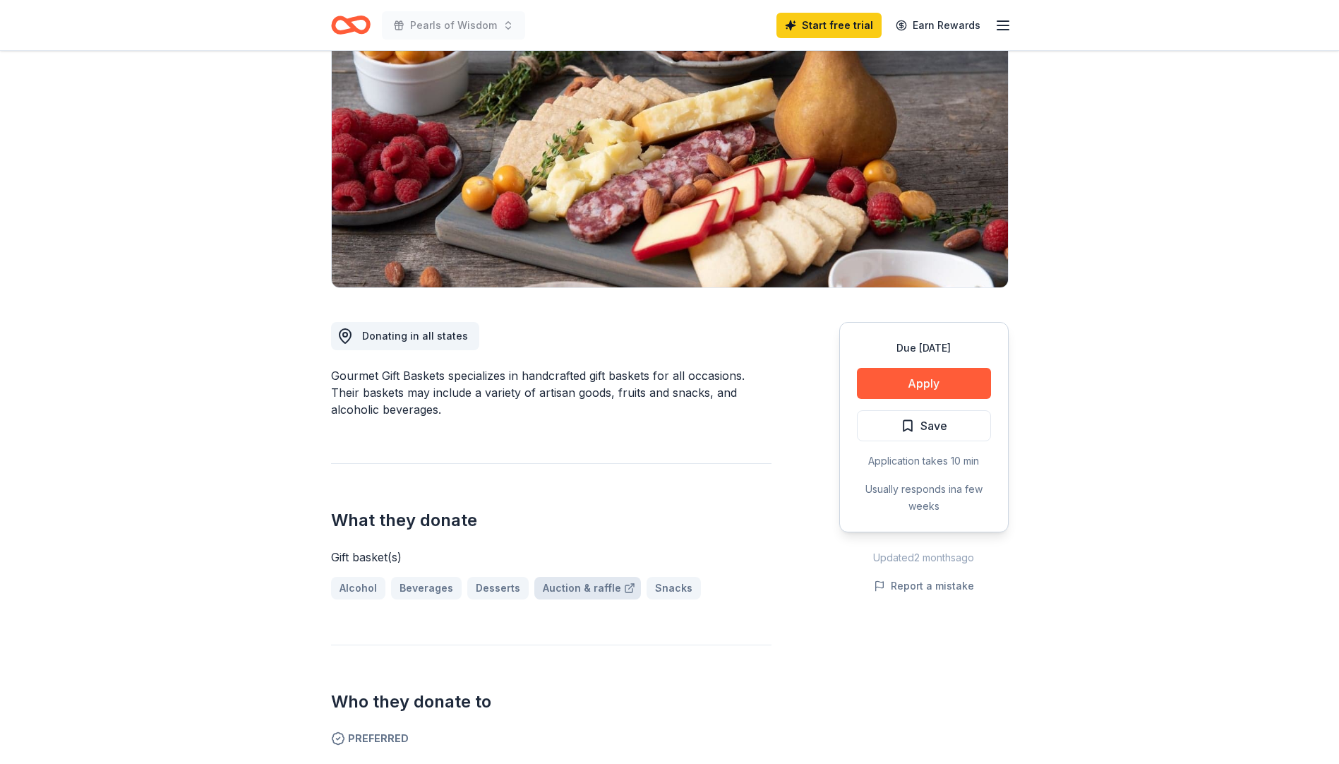
click at [590, 584] on link "Auction & raffle" at bounding box center [587, 588] width 107 height 23
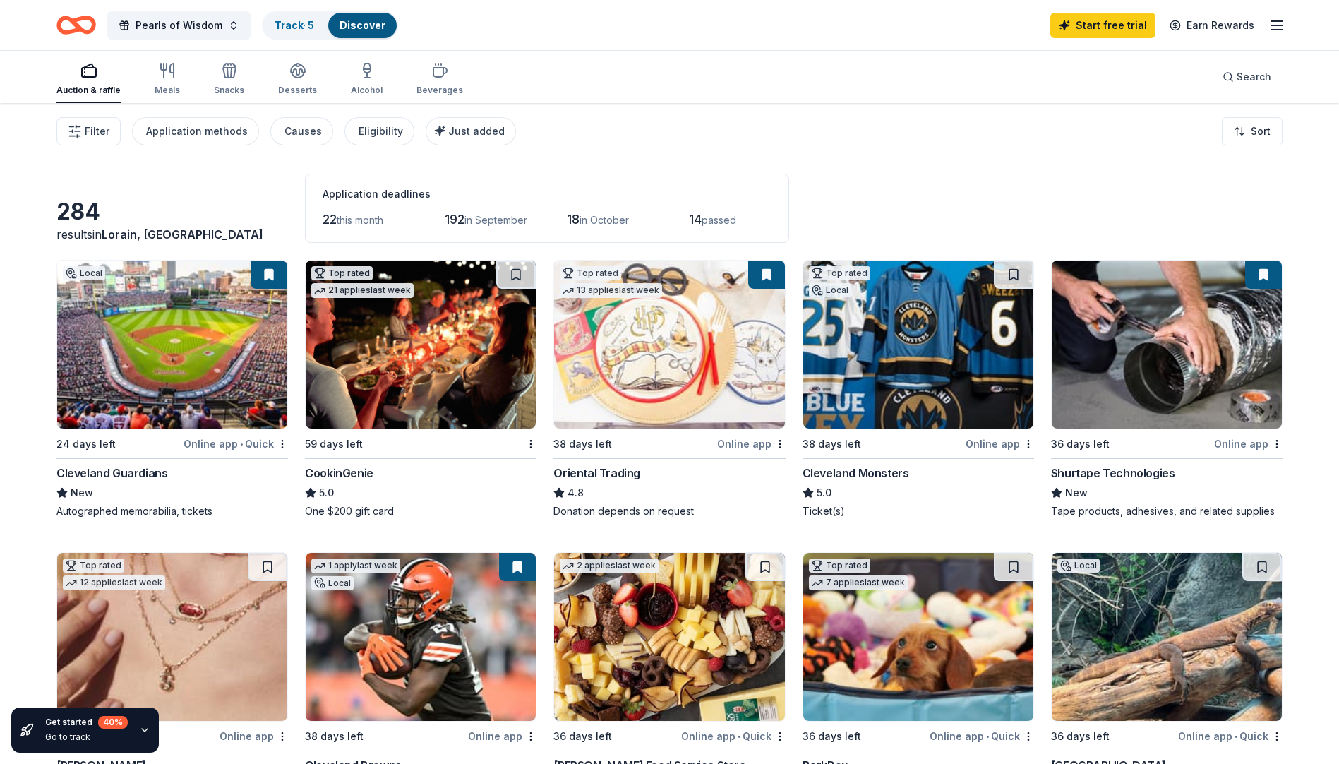
scroll to position [141, 0]
